Goal: Task Accomplishment & Management: Use online tool/utility

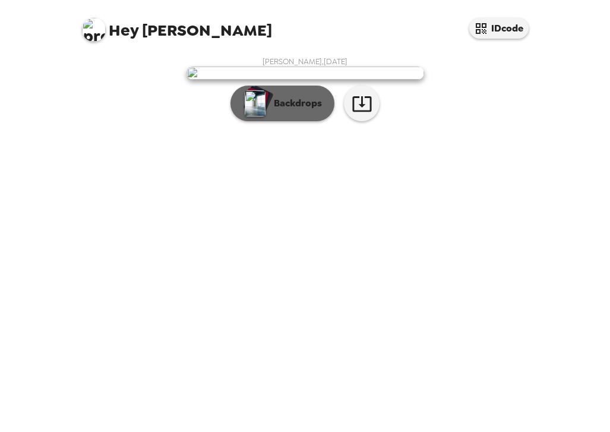
click at [290, 110] on p "Backdrops" at bounding box center [295, 103] width 54 height 14
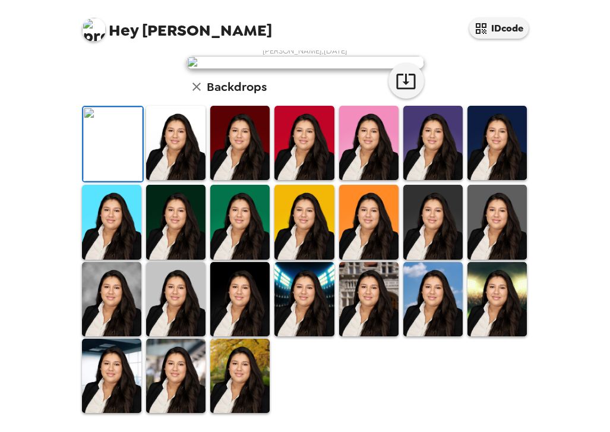
scroll to position [141, 0]
click at [196, 180] on img at bounding box center [175, 143] width 59 height 74
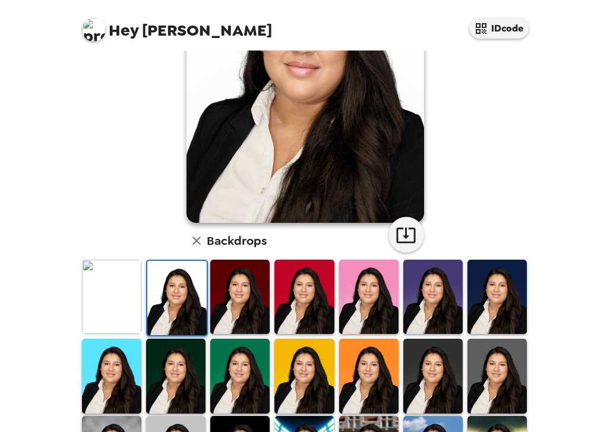
click at [194, 395] on div at bounding box center [308, 412] width 456 height 309
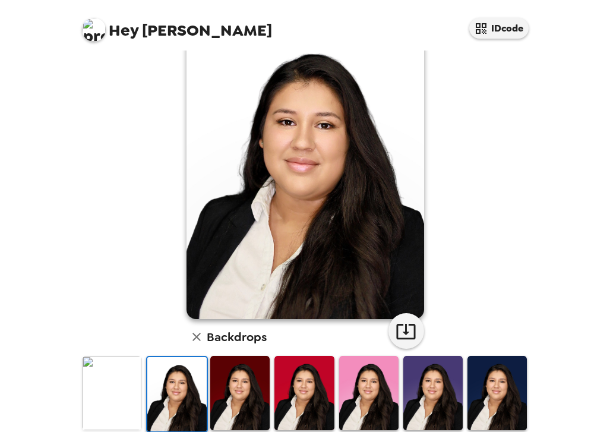
scroll to position [88, 0]
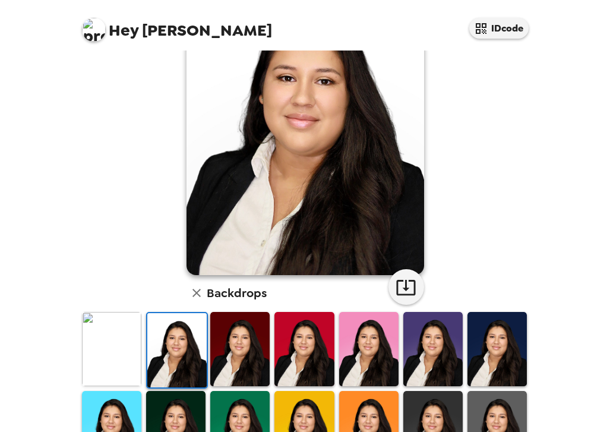
click at [503, 335] on img at bounding box center [496, 349] width 59 height 74
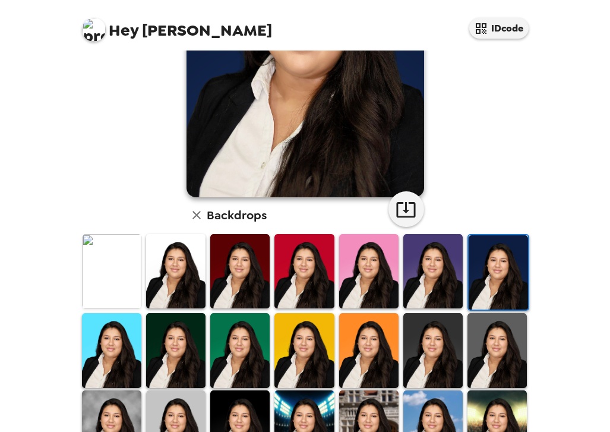
scroll to position [169, 0]
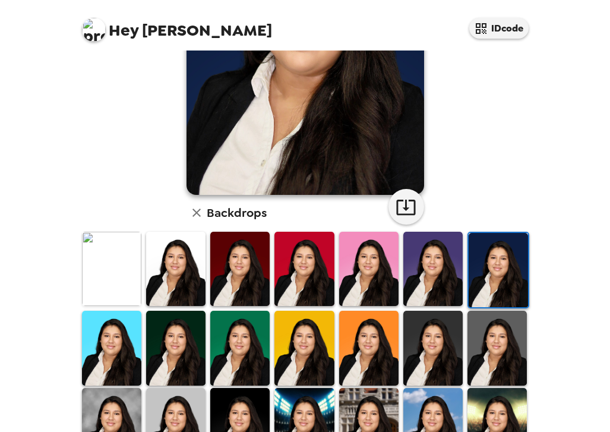
click at [480, 323] on img at bounding box center [496, 348] width 59 height 74
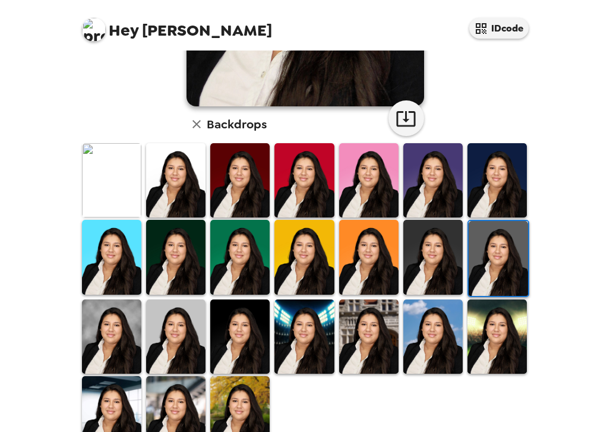
scroll to position [256, 0]
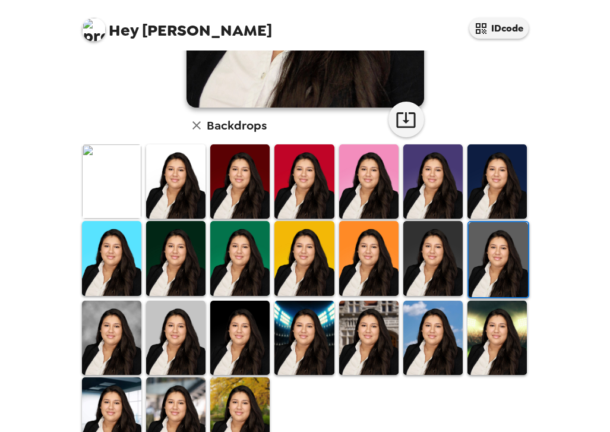
click at [192, 316] on img at bounding box center [175, 338] width 59 height 74
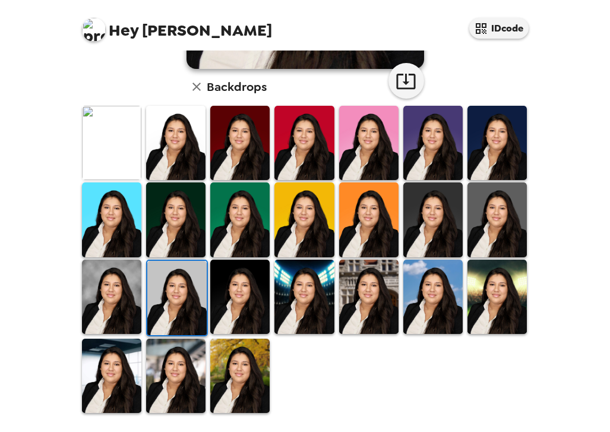
scroll to position [280, 0]
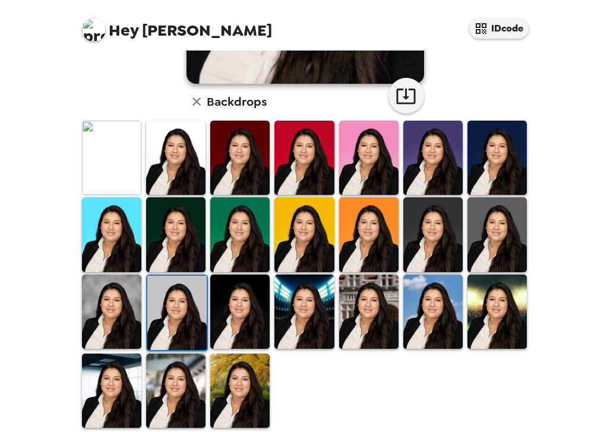
click at [166, 251] on img at bounding box center [175, 234] width 59 height 74
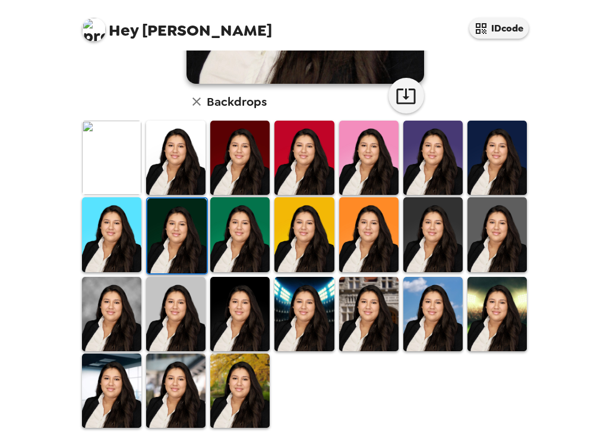
click at [166, 251] on div "[PERSON_NAME] , [DATE] Backdrops" at bounding box center [305, 103] width 451 height 652
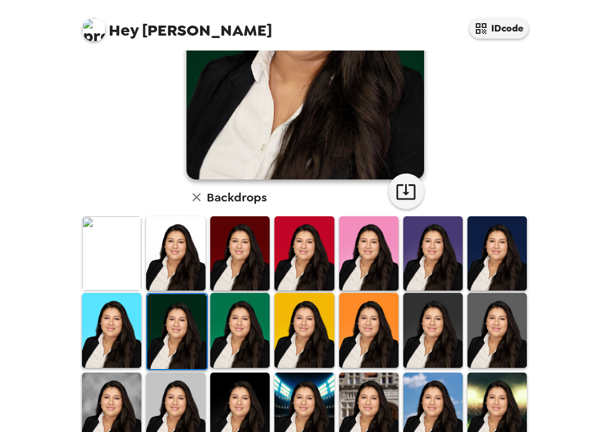
scroll to position [185, 0]
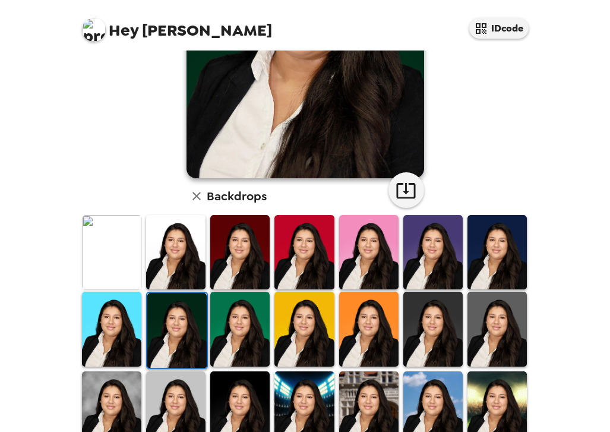
click at [507, 243] on img at bounding box center [496, 252] width 59 height 74
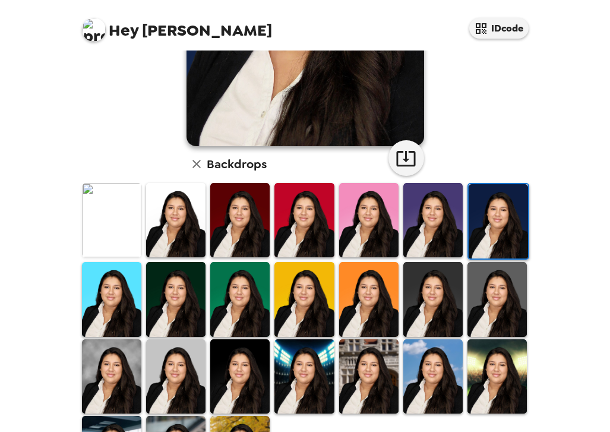
scroll to position [218, 0]
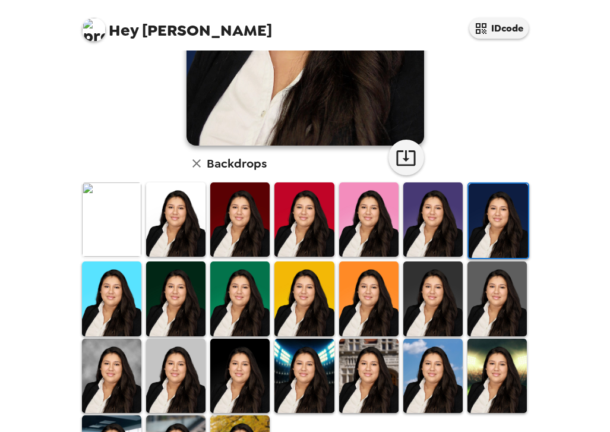
click at [491, 288] on img at bounding box center [496, 298] width 59 height 74
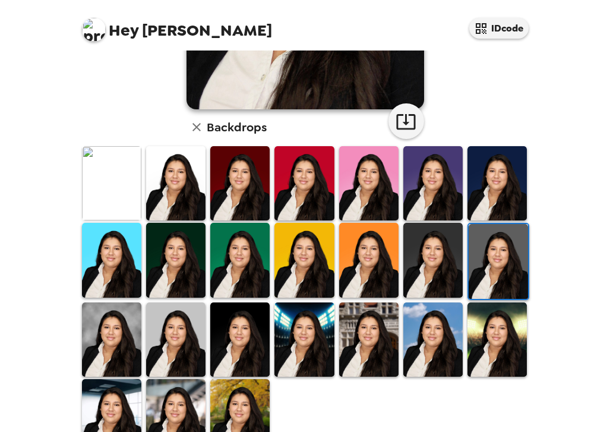
scroll to position [259, 0]
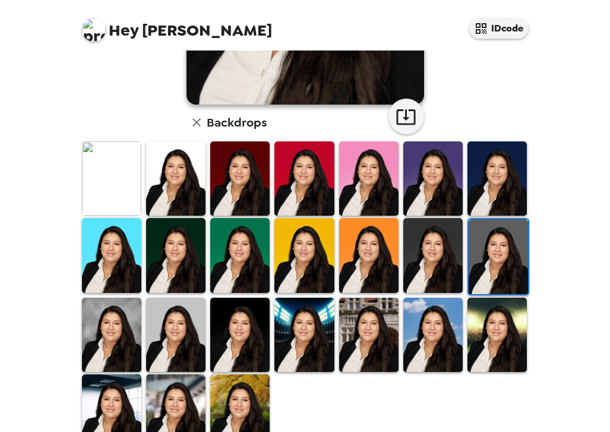
click at [200, 319] on img at bounding box center [175, 335] width 59 height 74
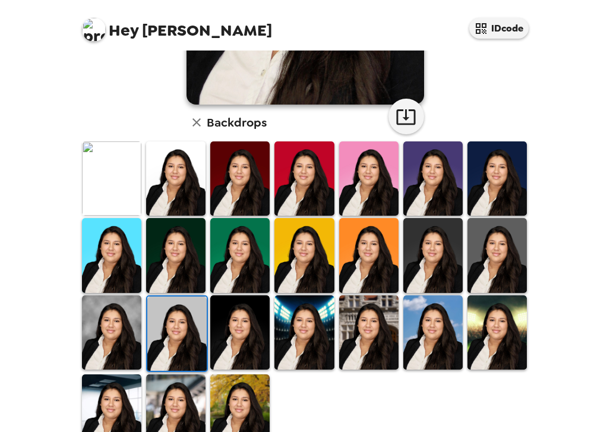
click at [186, 316] on img at bounding box center [176, 333] width 59 height 74
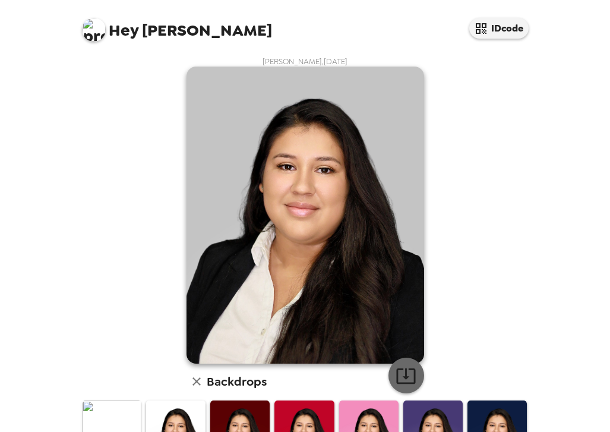
click at [406, 366] on div "[PERSON_NAME] , [DATE] Backdrops" at bounding box center [305, 382] width 451 height 652
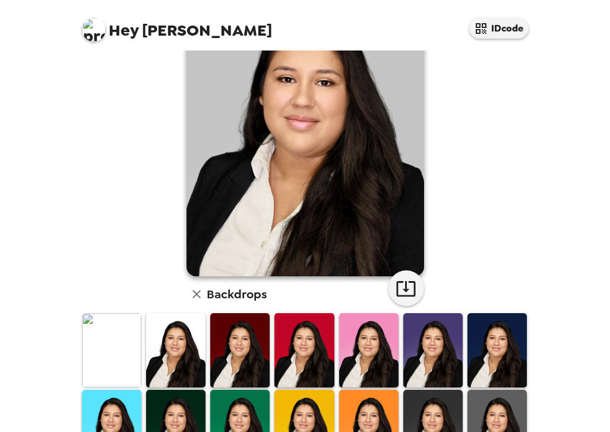
scroll to position [88, 0]
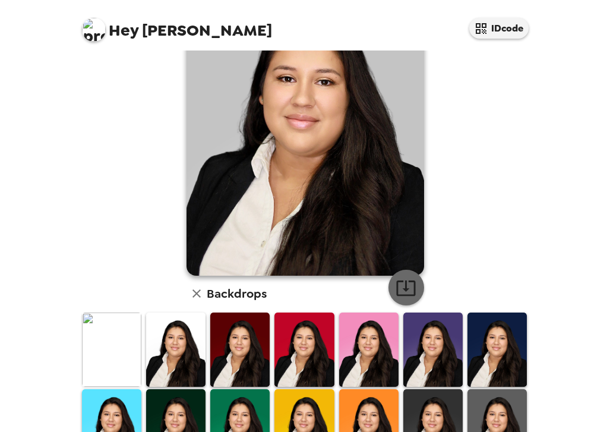
click at [406, 284] on icon "button" at bounding box center [405, 287] width 19 height 15
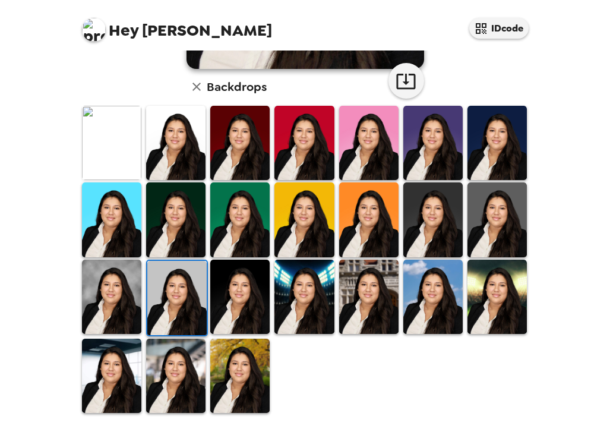
click at [535, 81] on div "[PERSON_NAME] , [DATE] Backdrops" at bounding box center [305, 88] width 463 height 652
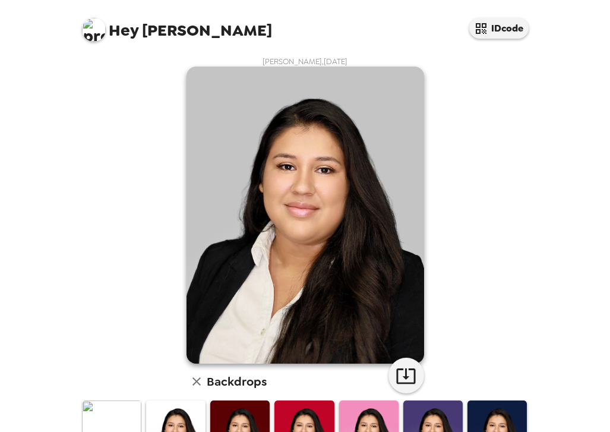
scroll to position [0, 0]
